Goal: Find specific page/section: Find specific page/section

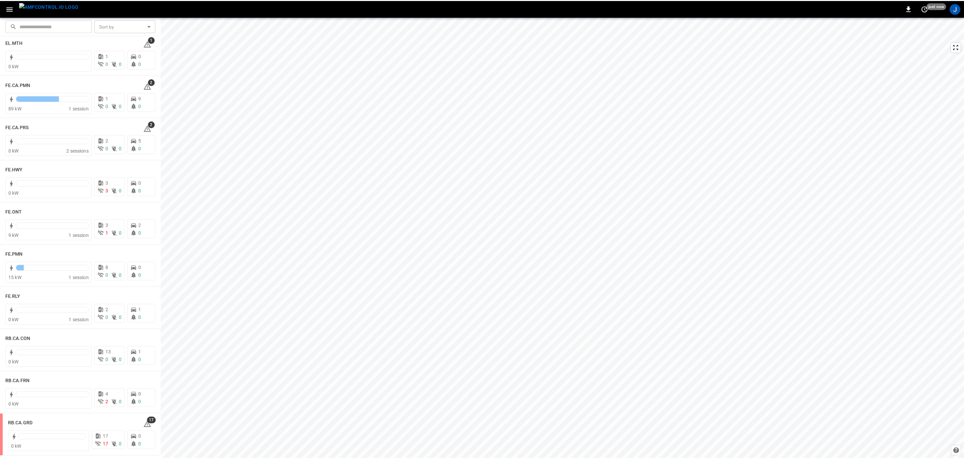
scroll to position [807, 0]
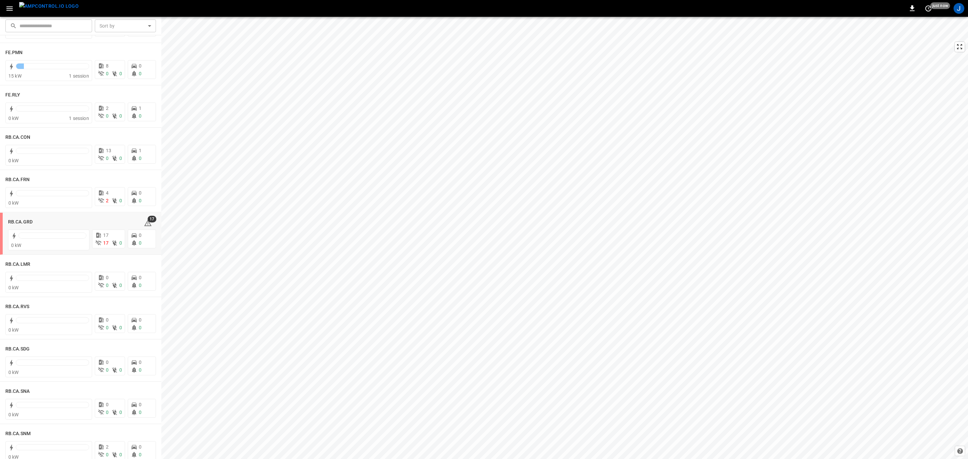
click at [24, 219] on h6 "RB.CA.GRD" at bounding box center [20, 222] width 25 height 7
